Goal: Use online tool/utility: Utilize a website feature to perform a specific function

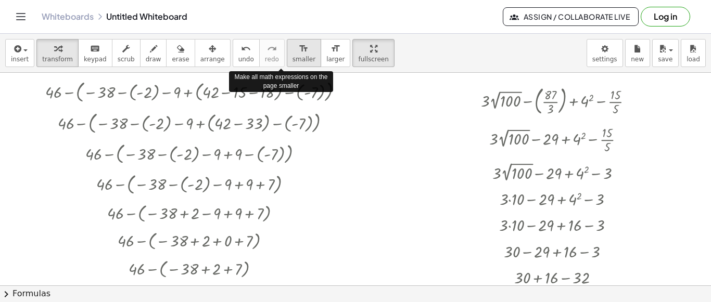
click at [292, 56] on span "smaller" at bounding box center [303, 59] width 23 height 7
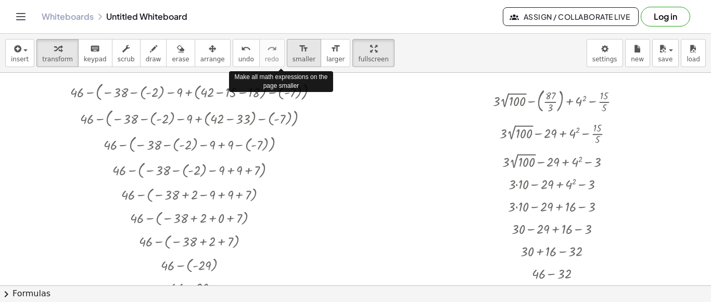
click at [292, 56] on span "smaller" at bounding box center [303, 59] width 23 height 7
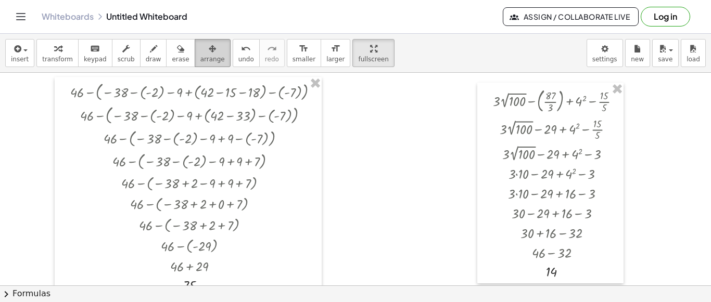
click at [200, 56] on span "arrange" at bounding box center [212, 59] width 24 height 7
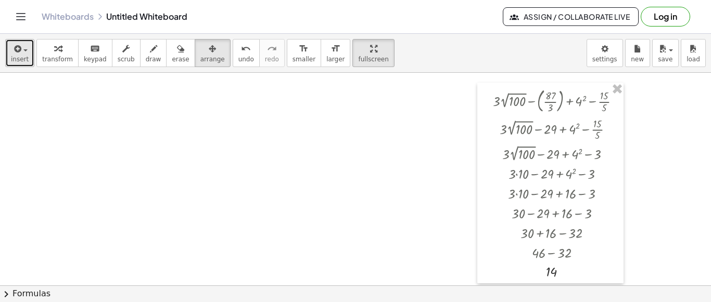
click at [17, 56] on span "insert" at bounding box center [20, 59] width 18 height 7
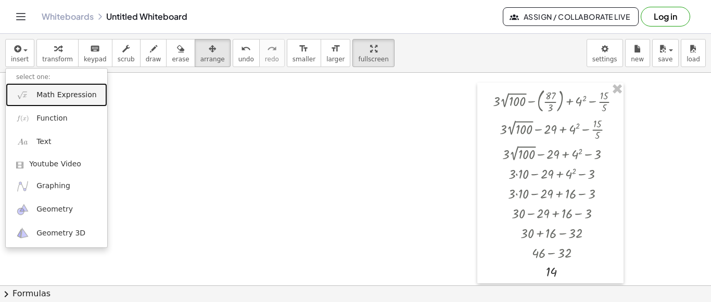
click at [43, 90] on span "Math Expression" at bounding box center [66, 95] width 60 height 10
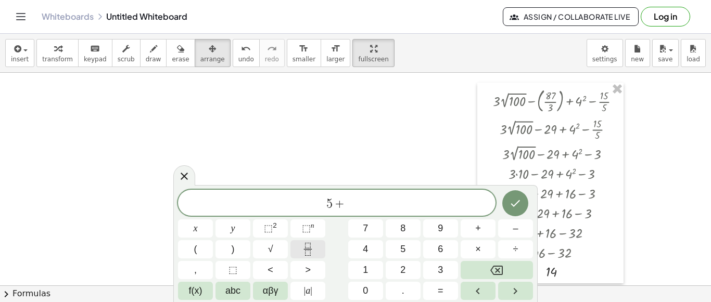
click at [302, 256] on button "Fraction" at bounding box center [307, 249] width 35 height 18
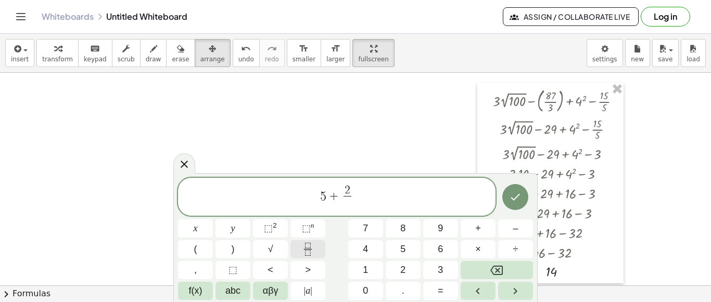
click at [302, 256] on button "Fraction" at bounding box center [307, 249] width 35 height 18
click at [306, 240] on div "5 + 2 ​ ​ x y ⬚ 2 ⬚ n 7 8 9 + – ( ) √ 4 5 6 × ÷ , ⬚ < > 1 2 3 f(x) abc αβγ | a …" at bounding box center [355, 239] width 355 height 123
click at [306, 240] on div "5 + 2 ​ x y ⬚ 2 ⬚ n 7 8 9 + – ( ) √ 4 5 6 × ÷ , ⬚ < > 1 2 3 f(x) abc αβγ | a | …" at bounding box center [355, 239] width 355 height 123
click at [309, 251] on icon "Fraction" at bounding box center [307, 249] width 13 height 13
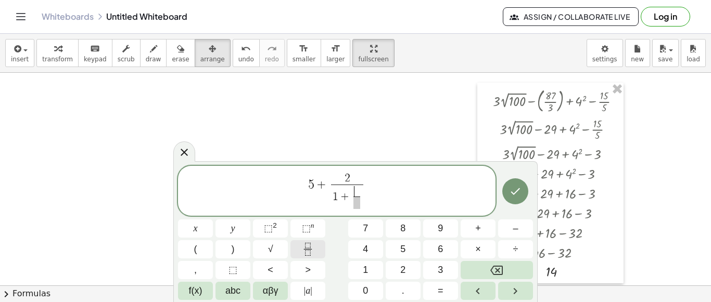
click at [316, 252] on button "Fraction" at bounding box center [307, 249] width 35 height 18
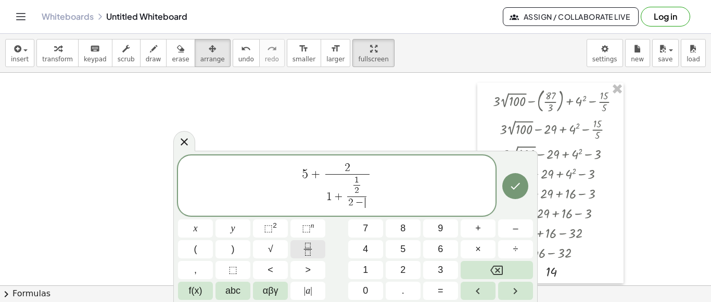
click at [310, 247] on icon "Fraction" at bounding box center [307, 249] width 13 height 13
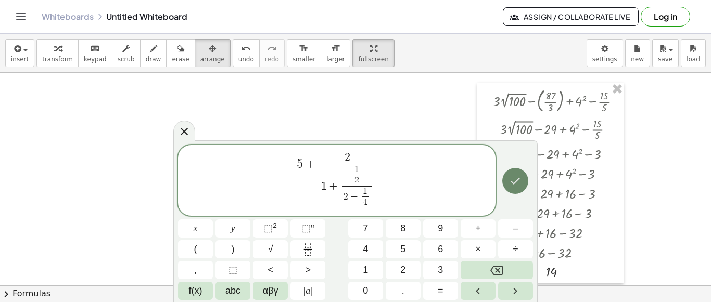
click at [514, 188] on button "Done" at bounding box center [515, 181] width 26 height 26
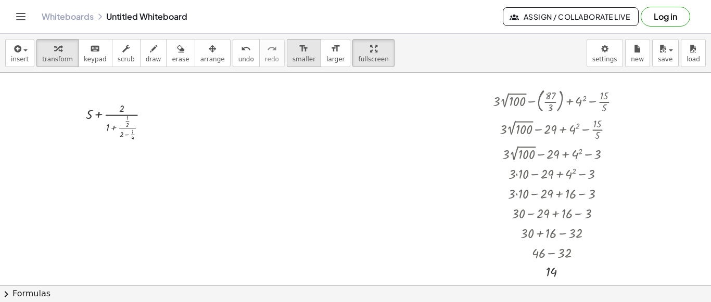
click at [292, 56] on span "smaller" at bounding box center [303, 59] width 23 height 7
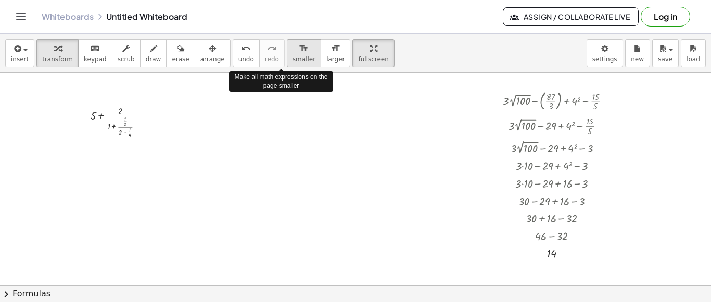
click at [292, 56] on span "smaller" at bounding box center [303, 59] width 23 height 7
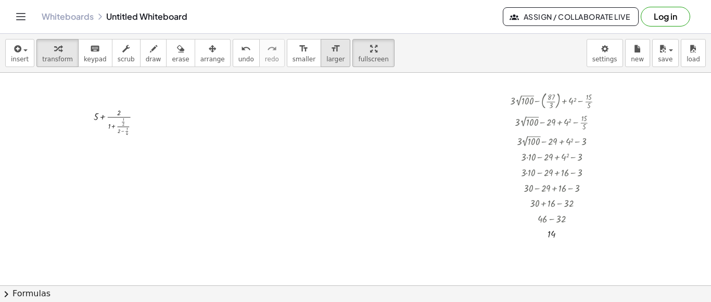
click at [326, 56] on span "larger" at bounding box center [335, 59] width 18 height 7
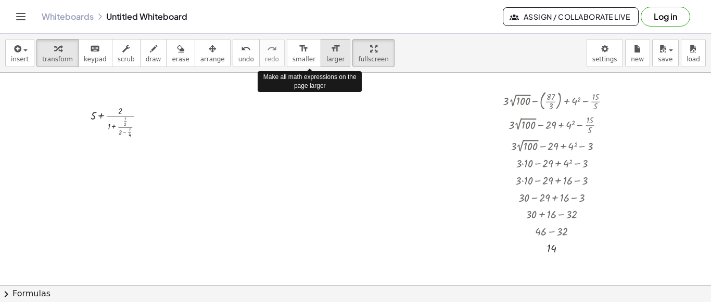
click at [326, 56] on span "larger" at bounding box center [335, 59] width 18 height 7
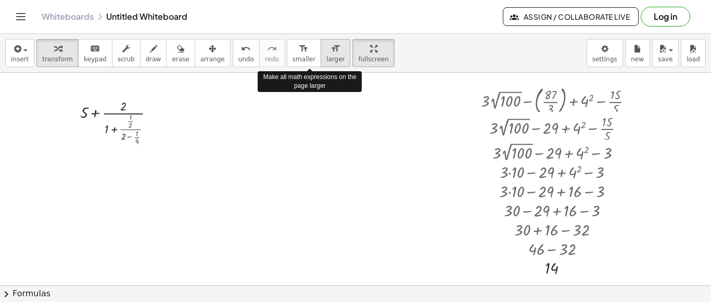
click at [326, 56] on span "larger" at bounding box center [335, 59] width 18 height 7
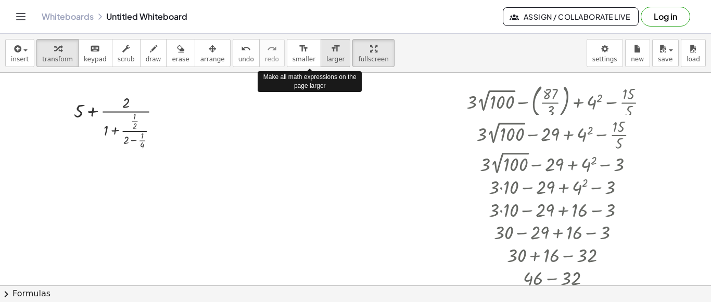
click at [326, 56] on span "larger" at bounding box center [335, 59] width 18 height 7
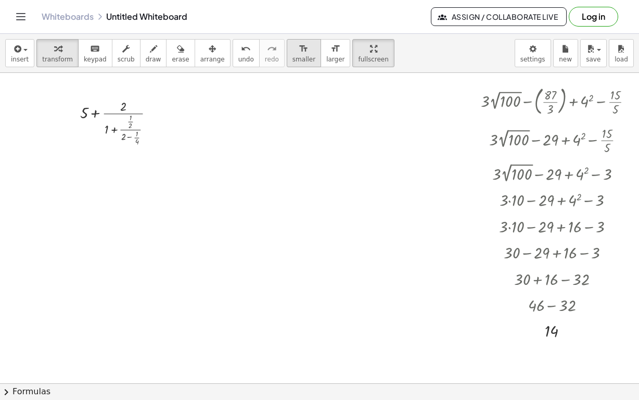
click at [292, 56] on span "smaller" at bounding box center [303, 59] width 23 height 7
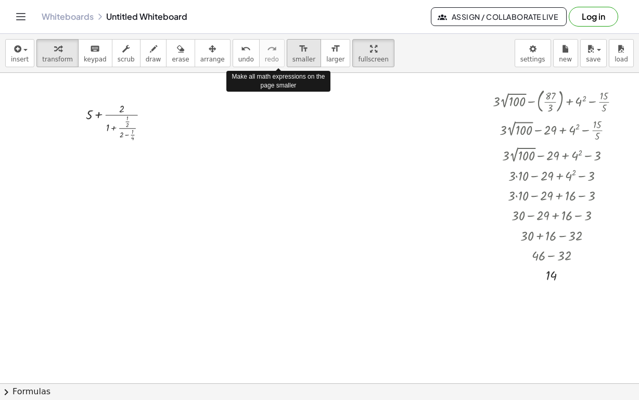
click at [292, 56] on span "smaller" at bounding box center [303, 59] width 23 height 7
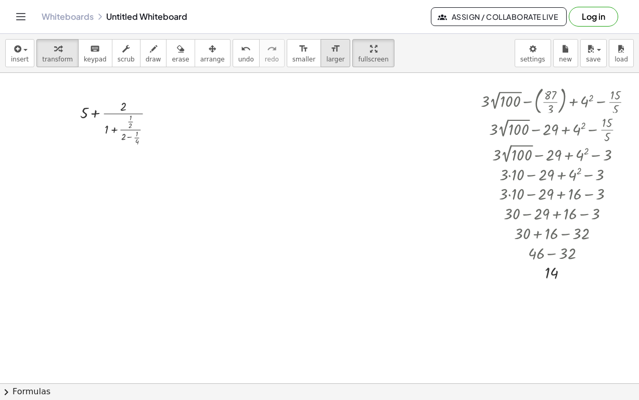
click at [326, 56] on span "larger" at bounding box center [335, 59] width 18 height 7
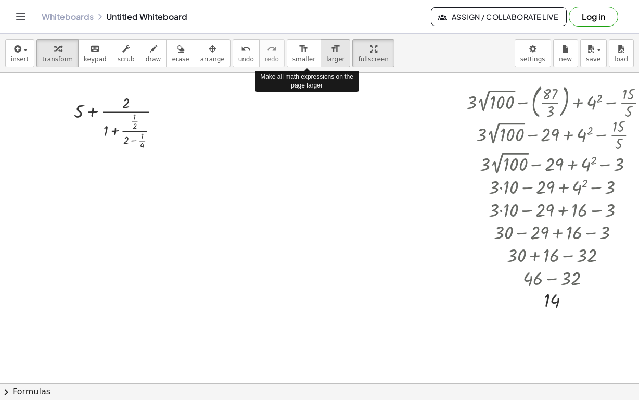
click at [326, 56] on span "larger" at bounding box center [335, 59] width 18 height 7
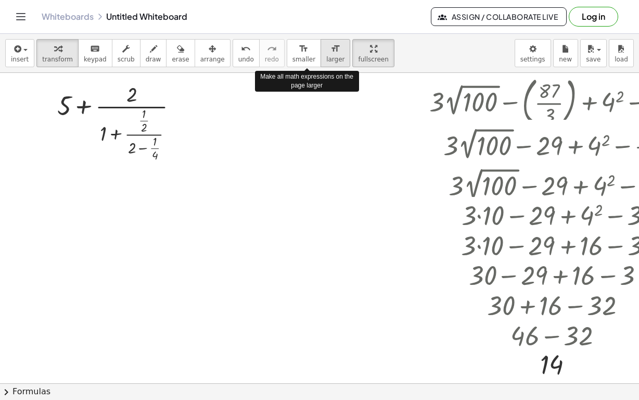
click at [326, 56] on span "larger" at bounding box center [335, 59] width 18 height 7
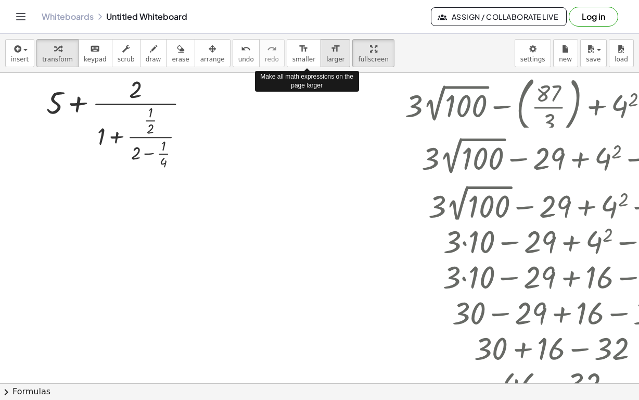
click at [326, 56] on span "larger" at bounding box center [335, 59] width 18 height 7
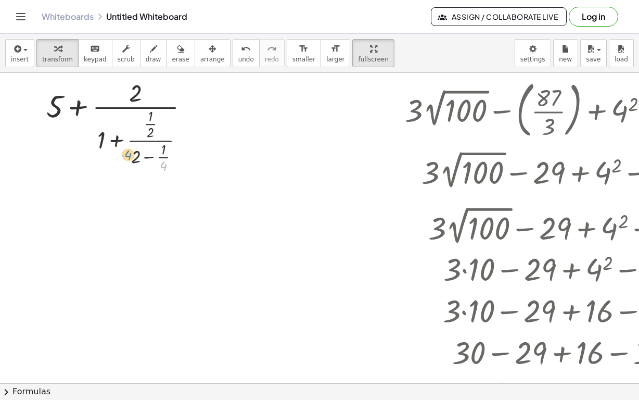
drag, startPoint x: 166, startPoint y: 136, endPoint x: 131, endPoint y: 125, distance: 37.0
click at [131, 125] on div at bounding box center [121, 124] width 161 height 99
drag, startPoint x: 154, startPoint y: 130, endPoint x: 172, endPoint y: 141, distance: 20.8
click at [172, 141] on div "− + 5 + · 2 · ( + 1 + · · 1 · 2 · ( + 2 − · 1 · 4 ) )" at bounding box center [120, 125] width 179 height 104
drag, startPoint x: 165, startPoint y: 134, endPoint x: 138, endPoint y: 125, distance: 29.0
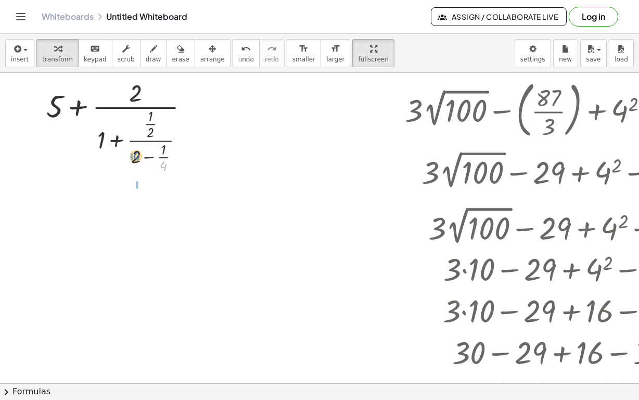
click at [138, 125] on div at bounding box center [121, 124] width 161 height 99
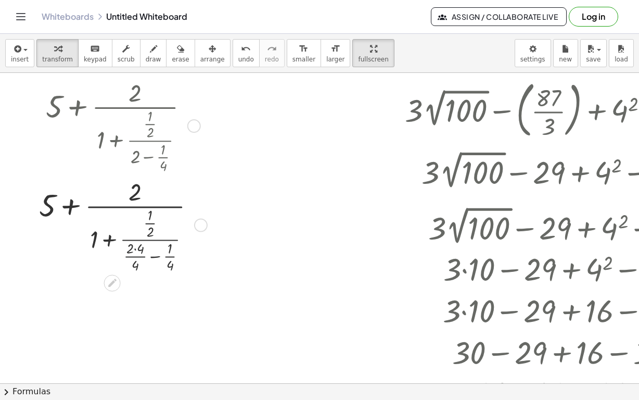
click at [139, 221] on div at bounding box center [121, 223] width 175 height 99
click at [162, 225] on div at bounding box center [121, 223] width 175 height 99
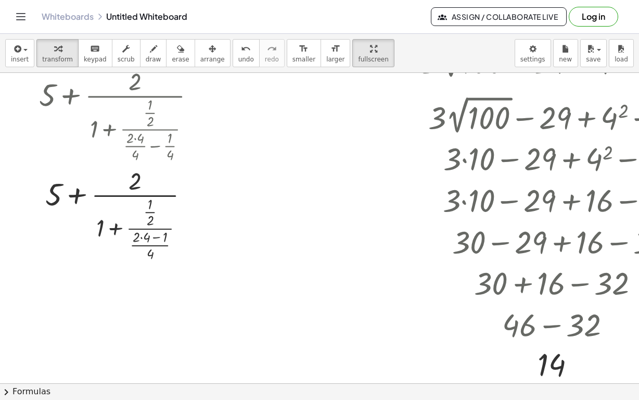
scroll to position [125, 0]
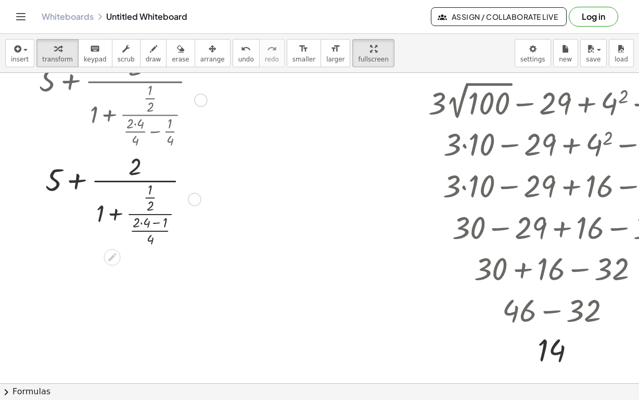
click at [150, 191] on div at bounding box center [121, 198] width 175 height 99
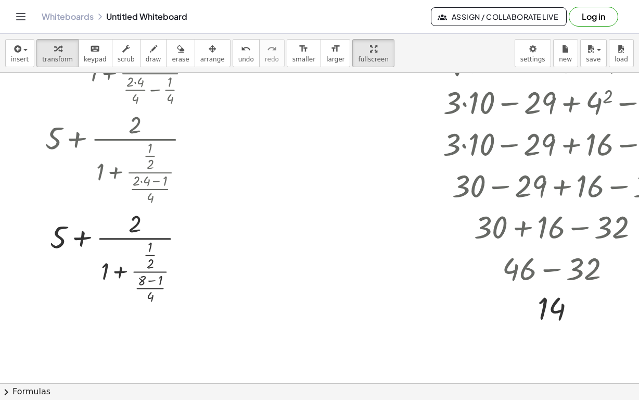
scroll to position [146, 0]
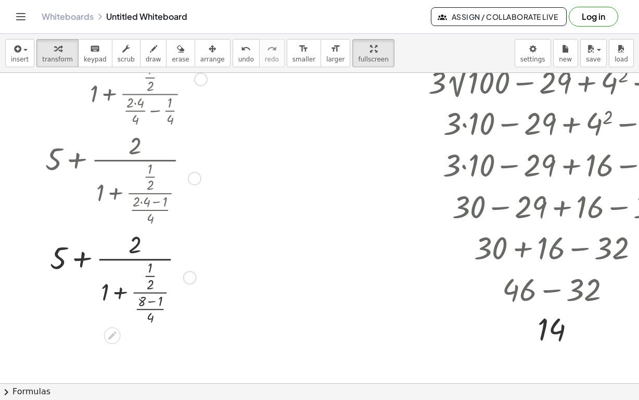
click at [182, 242] on div at bounding box center [121, 276] width 175 height 99
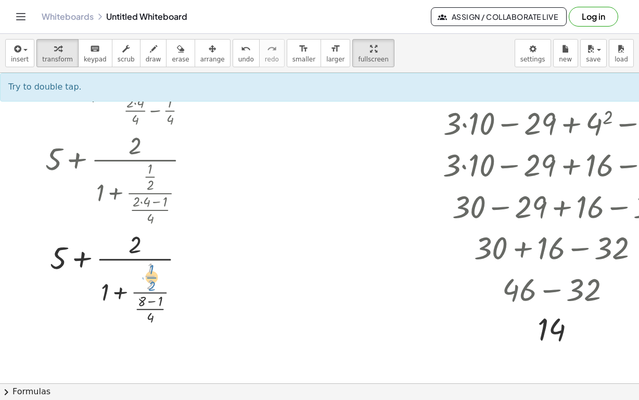
click at [184, 243] on div at bounding box center [121, 276] width 175 height 99
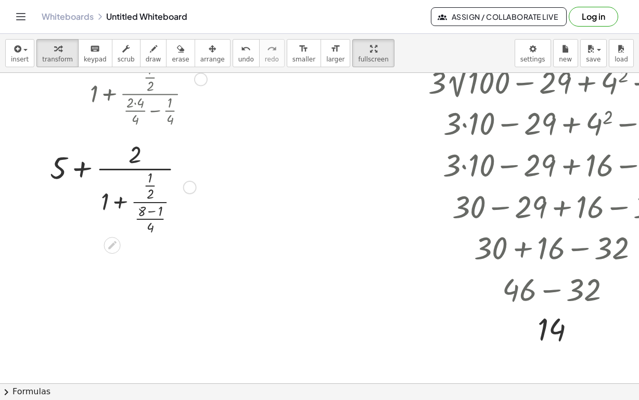
drag, startPoint x: 190, startPoint y: 243, endPoint x: 190, endPoint y: 146, distance: 96.8
click at [112, 187] on div "+ 5 + · 2 · ( + 1 + · · 1 · 2 · 1 ) · 4 · ( + − ) 8" at bounding box center [112, 187] width 0 height 0
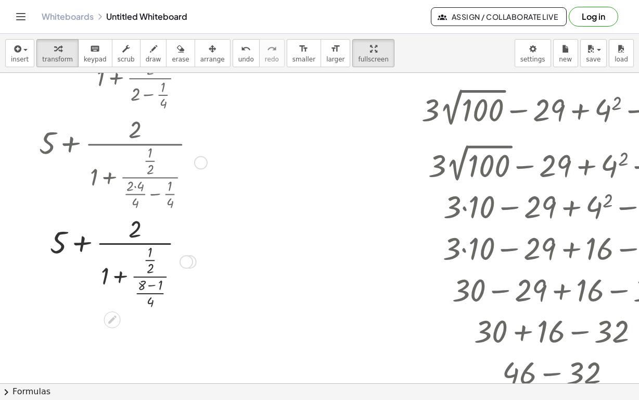
scroll to position [42, 0]
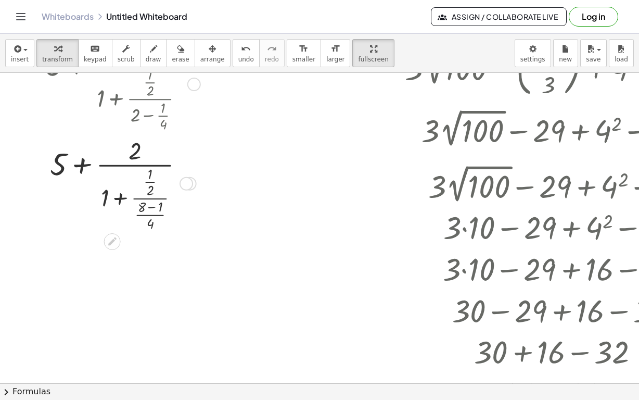
drag, startPoint x: 188, startPoint y: 246, endPoint x: 196, endPoint y: 144, distance: 102.3
click at [112, 184] on div "+ 5 + · 2 · ( + 1 + · · 1 · 2 · 1 ) · 4 · ( + − ) 8" at bounding box center [112, 184] width 0 height 0
click at [161, 189] on div at bounding box center [121, 182] width 161 height 99
click at [152, 177] on div at bounding box center [121, 182] width 161 height 99
click at [158, 186] on div at bounding box center [121, 182] width 161 height 99
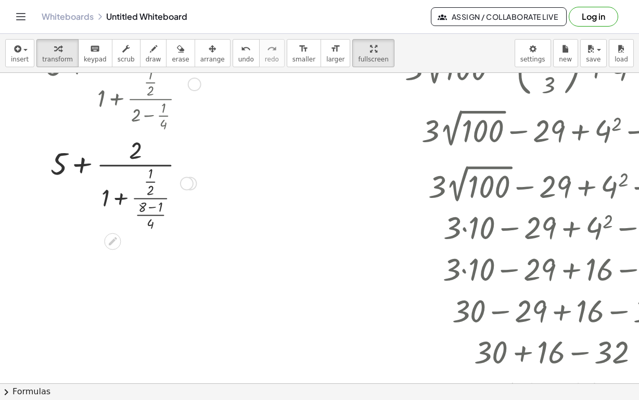
click at [150, 170] on div at bounding box center [121, 182] width 161 height 99
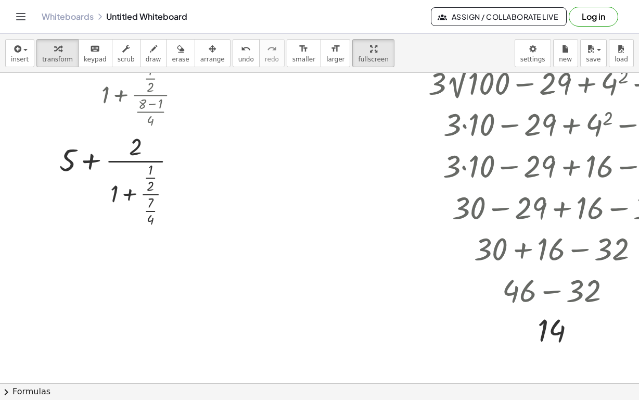
scroll to position [146, 0]
drag, startPoint x: 151, startPoint y: 172, endPoint x: 150, endPoint y: 141, distance: 31.8
click at [150, 141] on div at bounding box center [121, 177] width 161 height 99
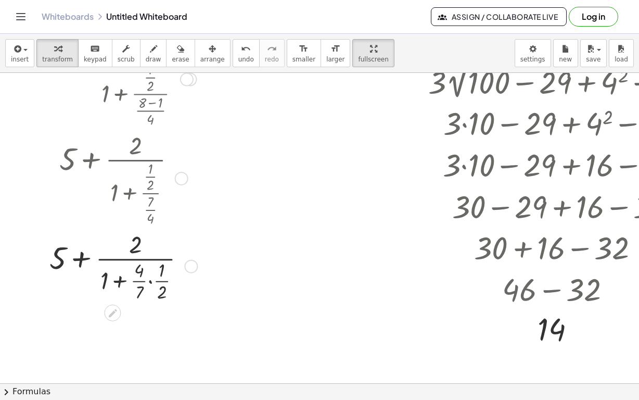
click at [148, 249] on div at bounding box center [121, 265] width 161 height 77
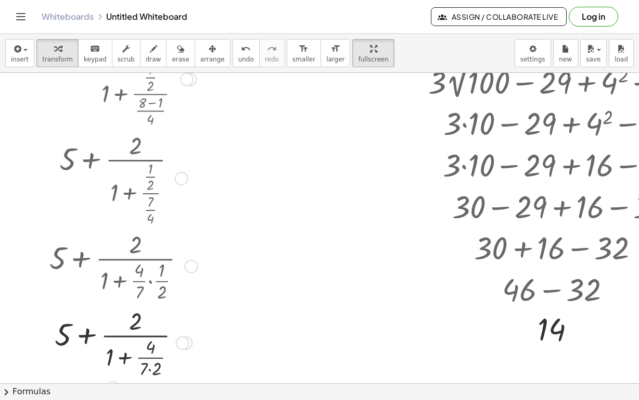
click at [158, 302] on div at bounding box center [121, 341] width 161 height 77
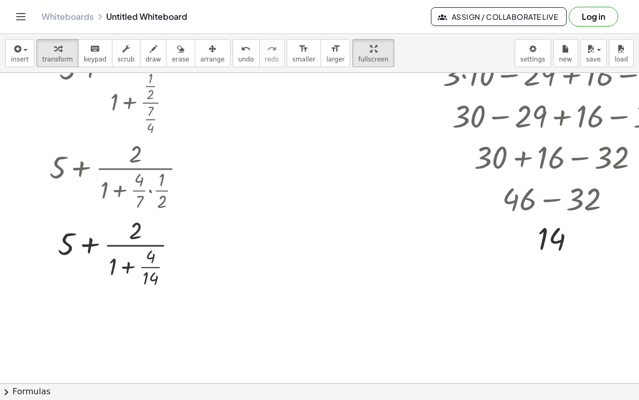
scroll to position [250, 0]
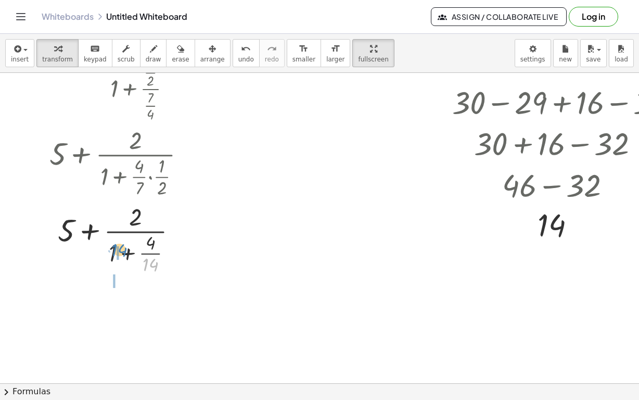
drag, startPoint x: 150, startPoint y: 227, endPoint x: 117, endPoint y: 213, distance: 36.4
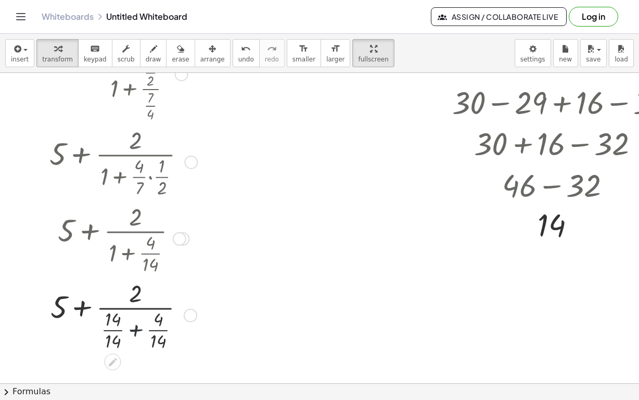
click at [135, 294] on div at bounding box center [121, 314] width 161 height 77
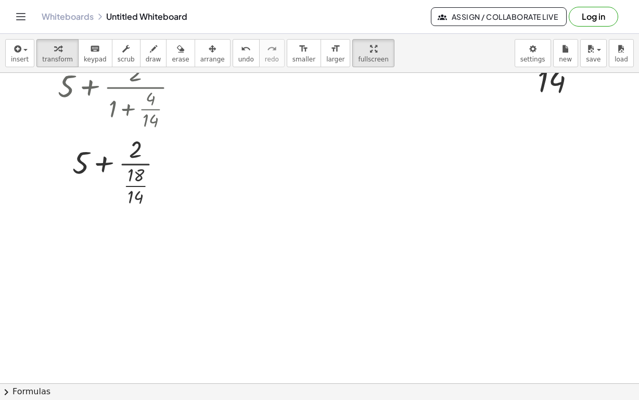
scroll to position [396, 0]
click at [141, 133] on div at bounding box center [121, 168] width 161 height 77
drag, startPoint x: 138, startPoint y: 145, endPoint x: 139, endPoint y: 116, distance: 29.1
click at [139, 130] on div at bounding box center [121, 168] width 161 height 77
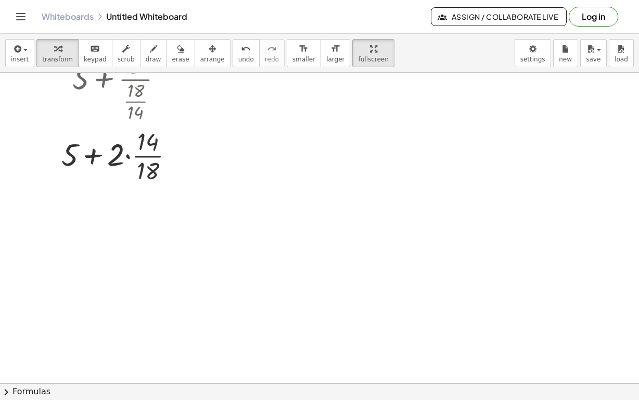
scroll to position [479, 0]
click at [135, 123] on div at bounding box center [121, 153] width 161 height 61
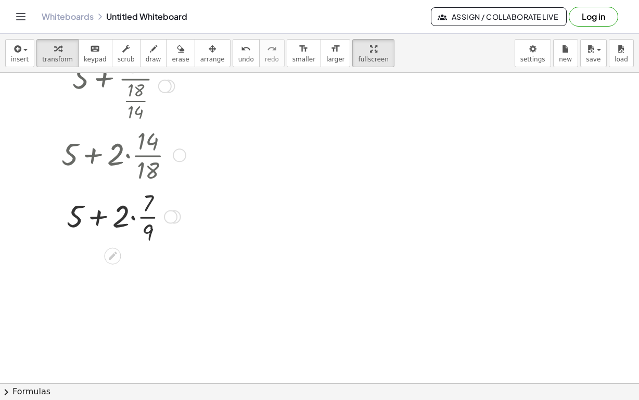
click at [129, 185] on div at bounding box center [121, 215] width 161 height 61
click at [130, 185] on div at bounding box center [121, 215] width 161 height 61
click at [158, 189] on div at bounding box center [121, 215] width 161 height 61
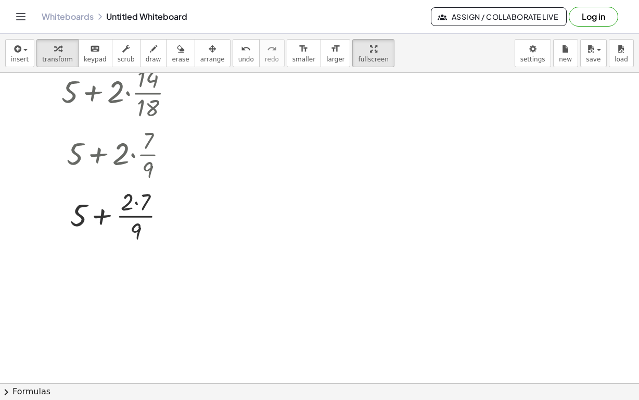
scroll to position [562, 0]
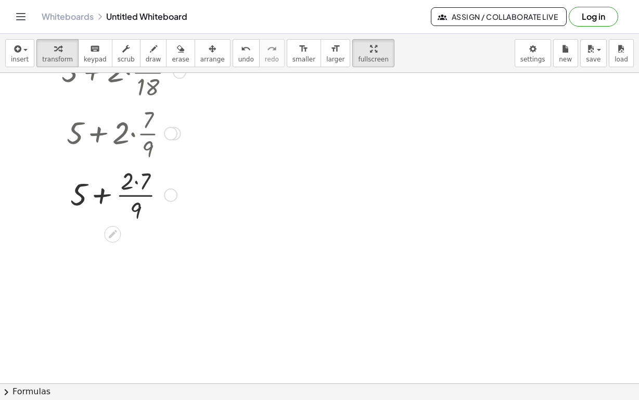
click at [135, 163] on div at bounding box center [121, 193] width 161 height 61
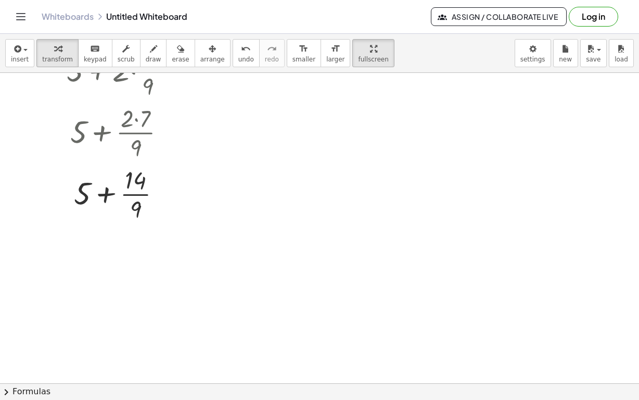
scroll to position [645, 0]
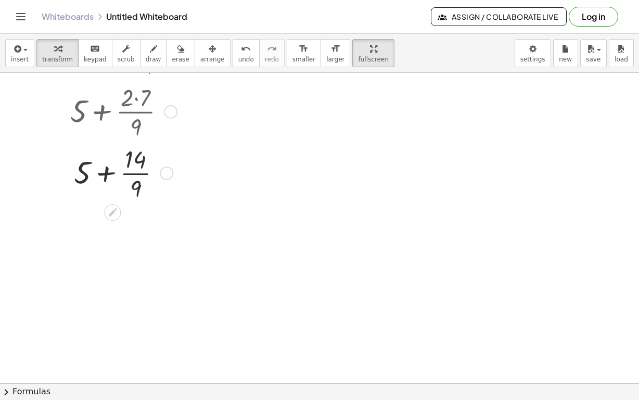
click at [109, 142] on div at bounding box center [121, 172] width 161 height 61
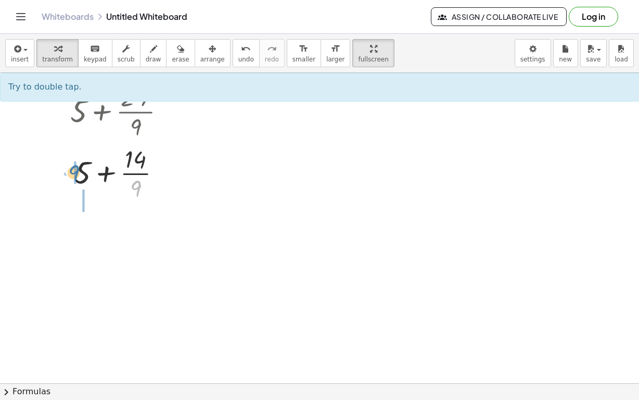
drag, startPoint x: 134, startPoint y: 150, endPoint x: 73, endPoint y: 135, distance: 63.4
click at [73, 142] on div at bounding box center [121, 172] width 161 height 61
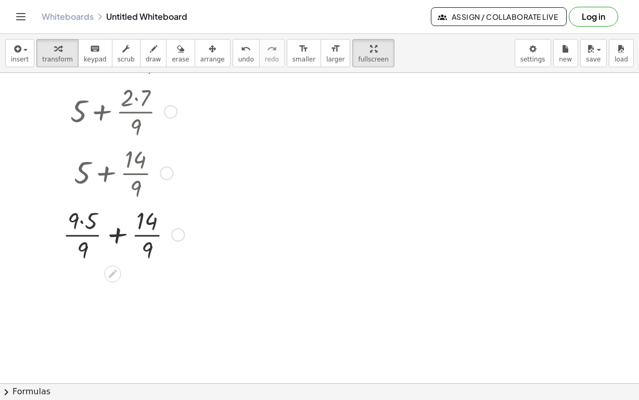
click at [95, 203] on div at bounding box center [121, 233] width 161 height 61
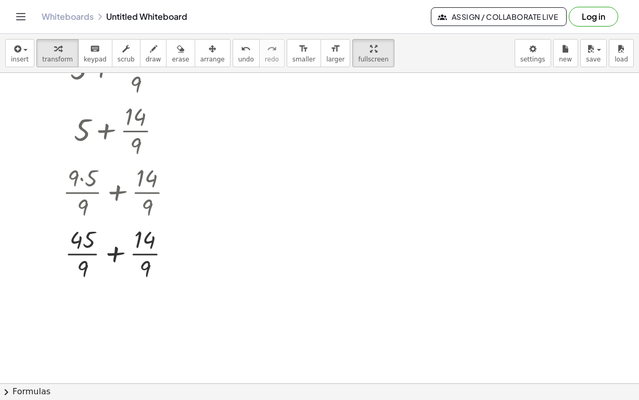
scroll to position [708, 0]
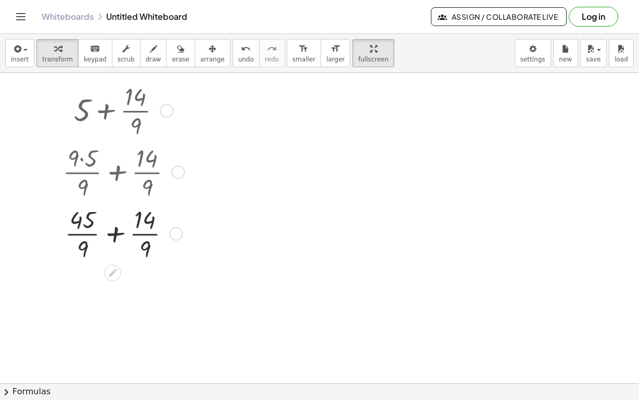
click at [116, 202] on div at bounding box center [121, 232] width 161 height 61
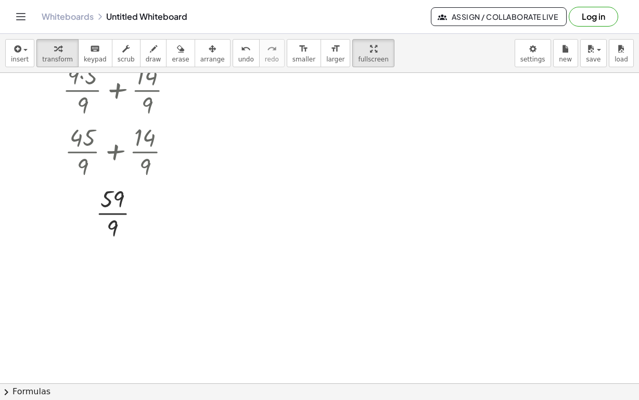
scroll to position [791, 0]
click at [118, 180] on div at bounding box center [121, 210] width 161 height 61
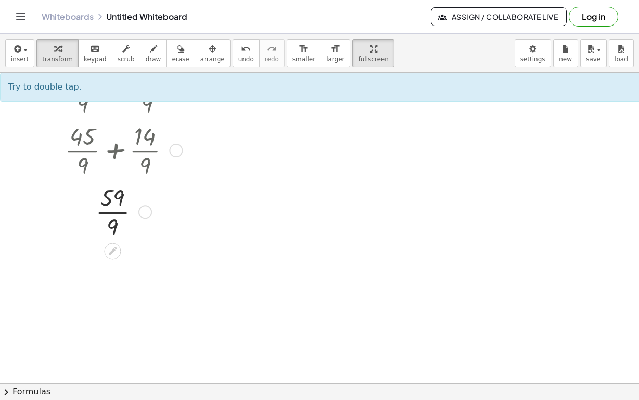
click at [118, 180] on div at bounding box center [121, 210] width 161 height 61
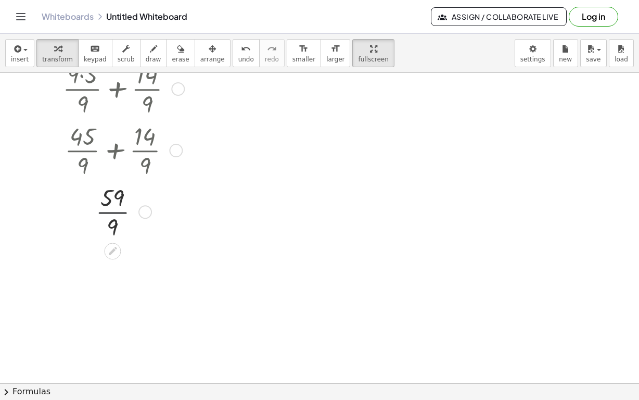
click at [118, 180] on div at bounding box center [121, 210] width 161 height 61
click at [118, 191] on div at bounding box center [121, 211] width 161 height 40
click at [194, 245] on div at bounding box center [121, 261] width 161 height 40
click at [75, 241] on div at bounding box center [121, 261] width 161 height 40
click at [101, 241] on div at bounding box center [121, 261] width 161 height 40
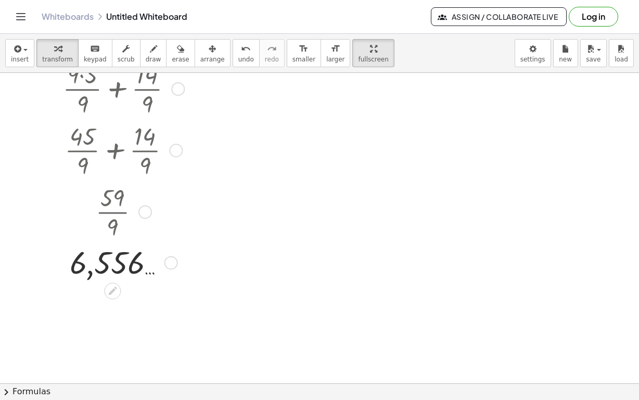
click at [113, 180] on div at bounding box center [122, 210] width 110 height 61
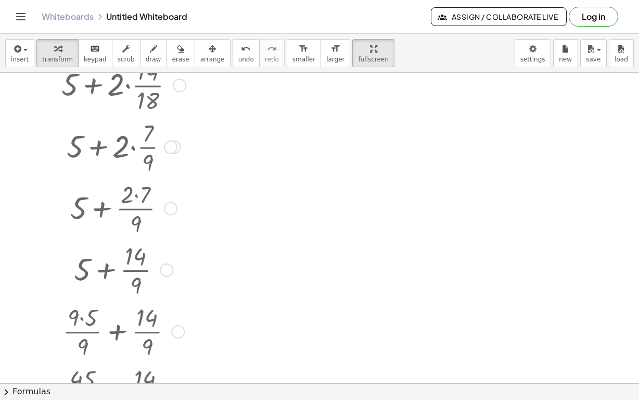
scroll to position [541, 0]
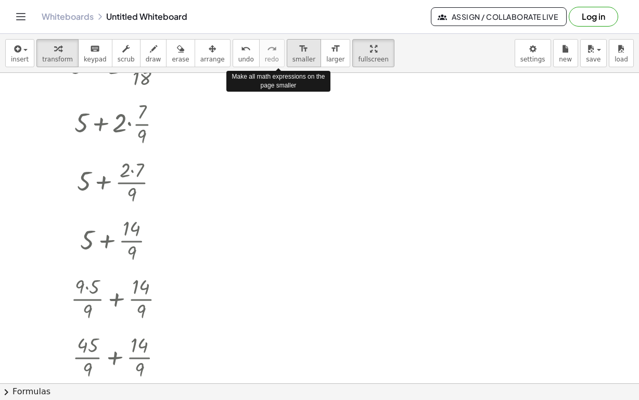
click at [292, 42] on div "format_size" at bounding box center [303, 48] width 23 height 12
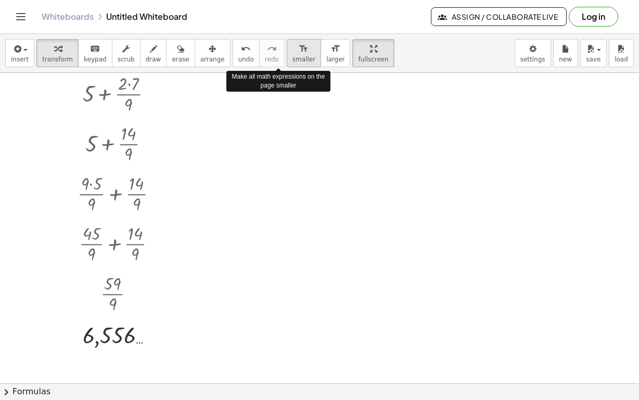
click at [292, 42] on div "format_size" at bounding box center [303, 48] width 23 height 12
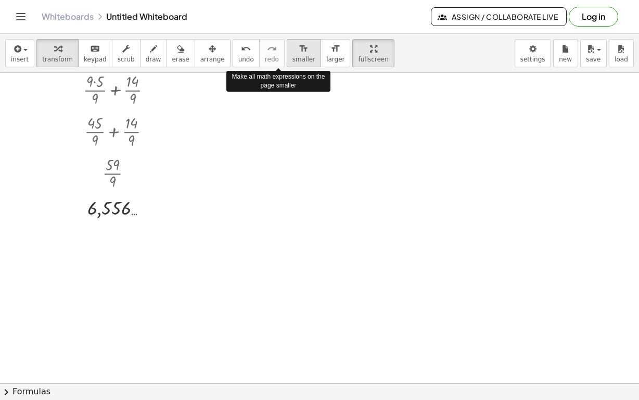
click at [292, 42] on div "format_size" at bounding box center [303, 48] width 23 height 12
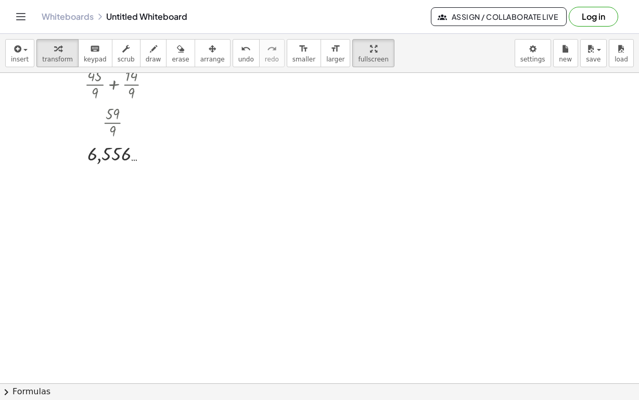
click at [352, 78] on div at bounding box center [329, 49] width 659 height 1034
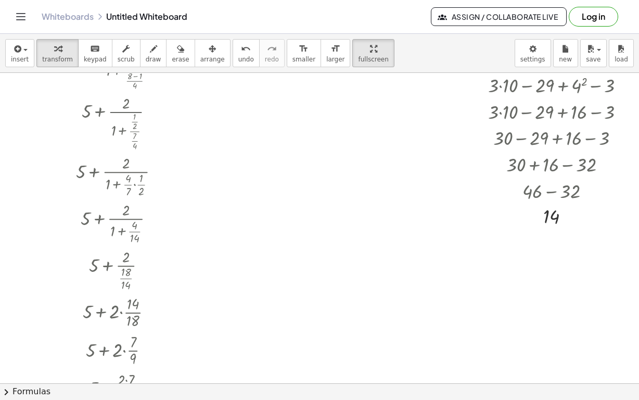
scroll to position [125, 0]
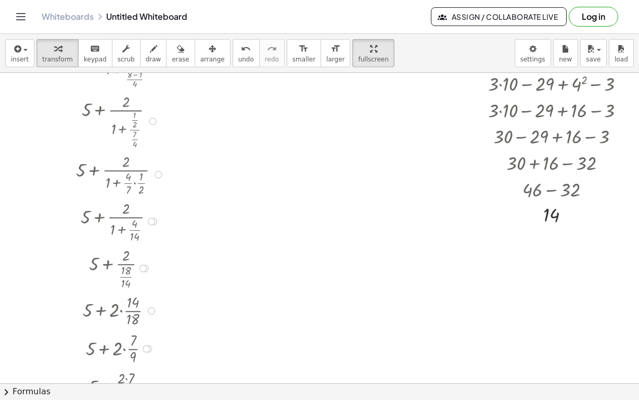
click at [152, 154] on div at bounding box center [122, 173] width 106 height 47
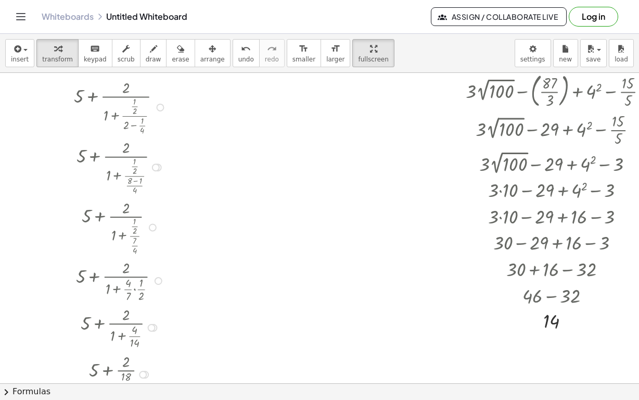
scroll to position [0, 0]
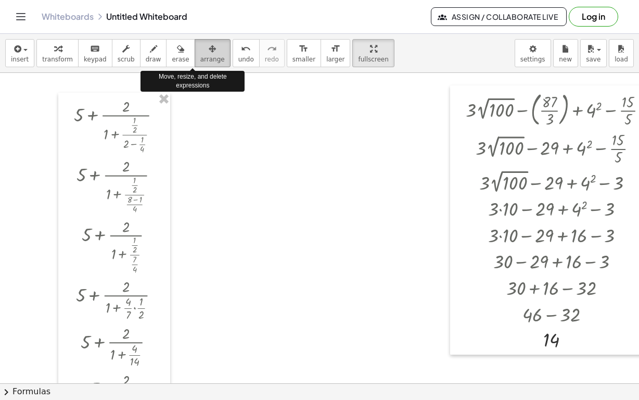
click at [200, 56] on span "arrange" at bounding box center [212, 59] width 24 height 7
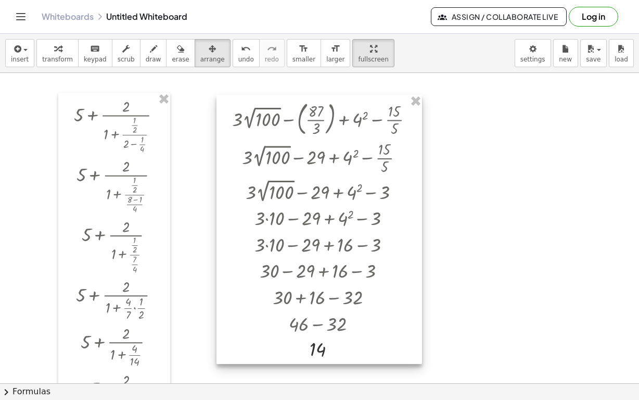
drag, startPoint x: 473, startPoint y: 92, endPoint x: 238, endPoint y: 101, distance: 235.4
click at [238, 101] on div at bounding box center [320, 229] width 206 height 269
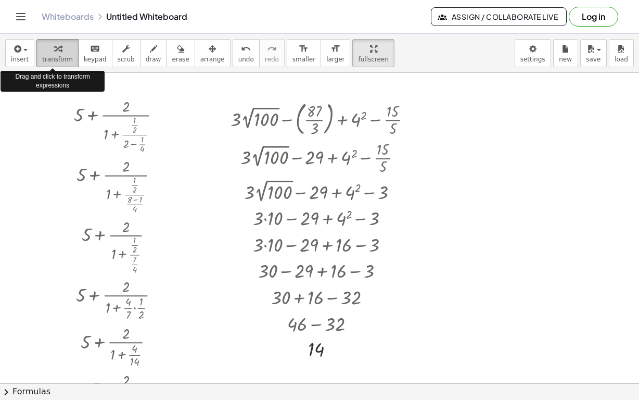
click at [54, 43] on icon "button" at bounding box center [57, 49] width 7 height 12
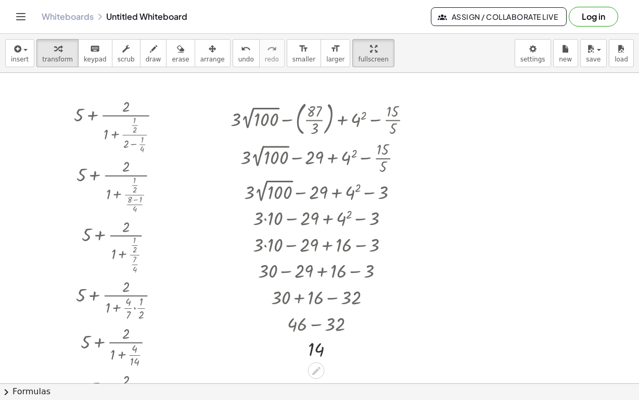
drag, startPoint x: 469, startPoint y: 196, endPoint x: 186, endPoint y: 253, distance: 289.5
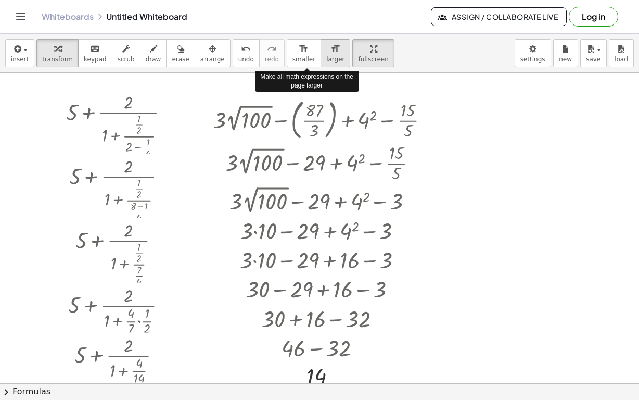
click at [330, 43] on icon "format_size" at bounding box center [335, 49] width 10 height 12
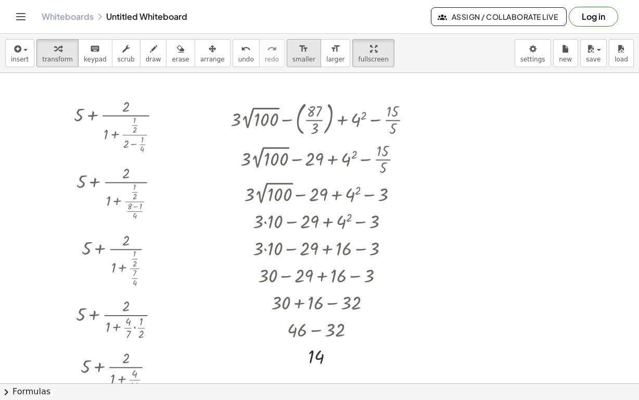
click at [299, 43] on icon "format_size" at bounding box center [304, 49] width 10 height 12
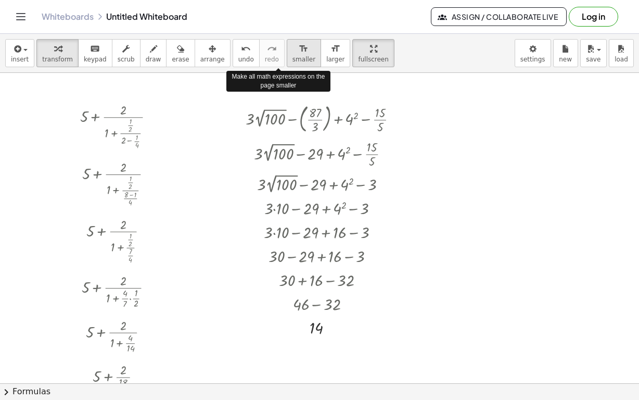
click at [299, 43] on icon "format_size" at bounding box center [304, 49] width 10 height 12
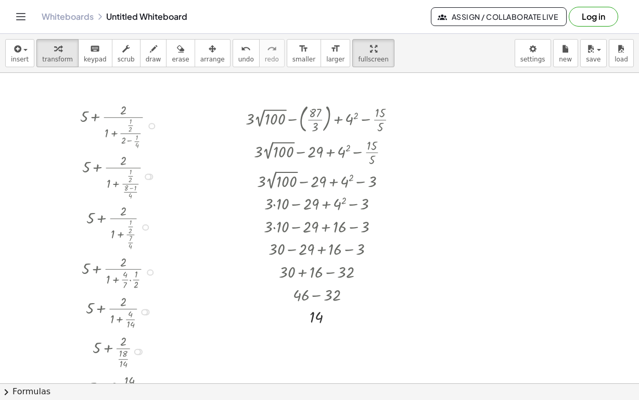
click at [161, 201] on div at bounding box center [121, 226] width 93 height 50
